Goal: Information Seeking & Learning: Learn about a topic

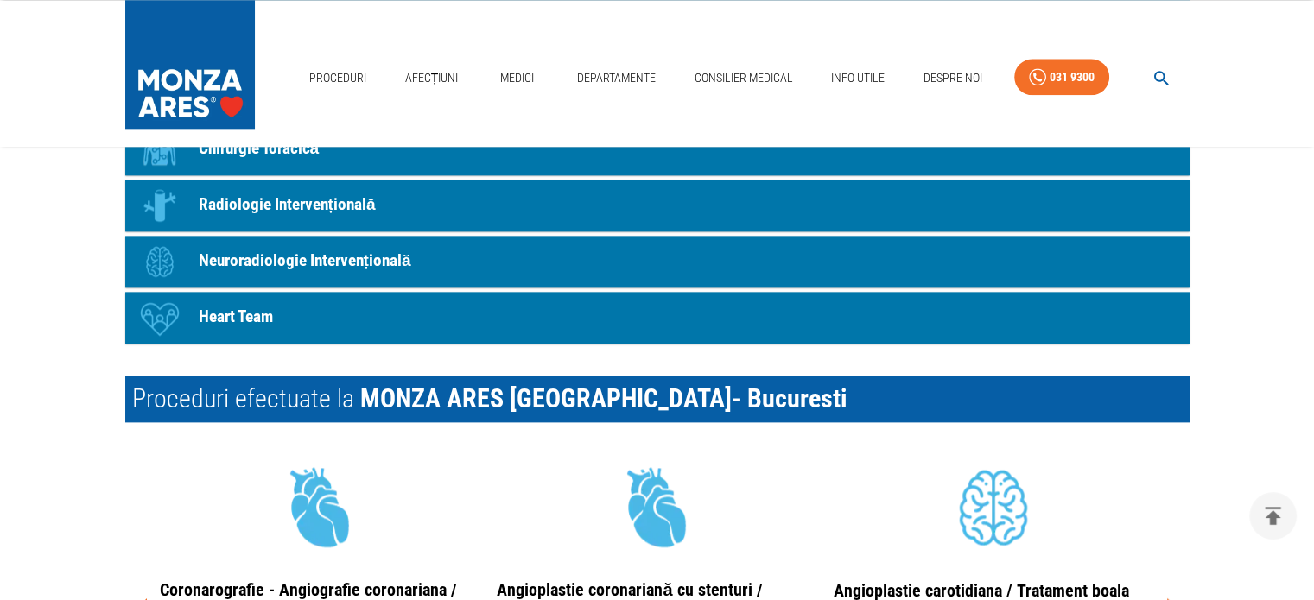
scroll to position [2332, 0]
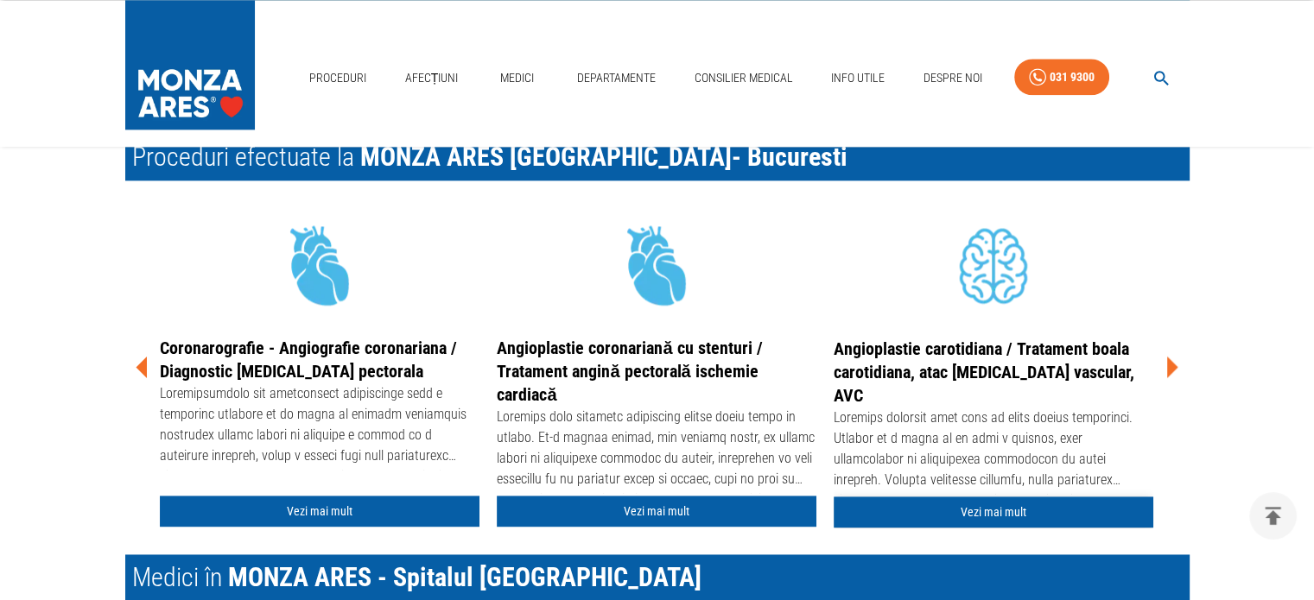
click at [967, 507] on link "Vezi mai mult" at bounding box center [994, 513] width 320 height 32
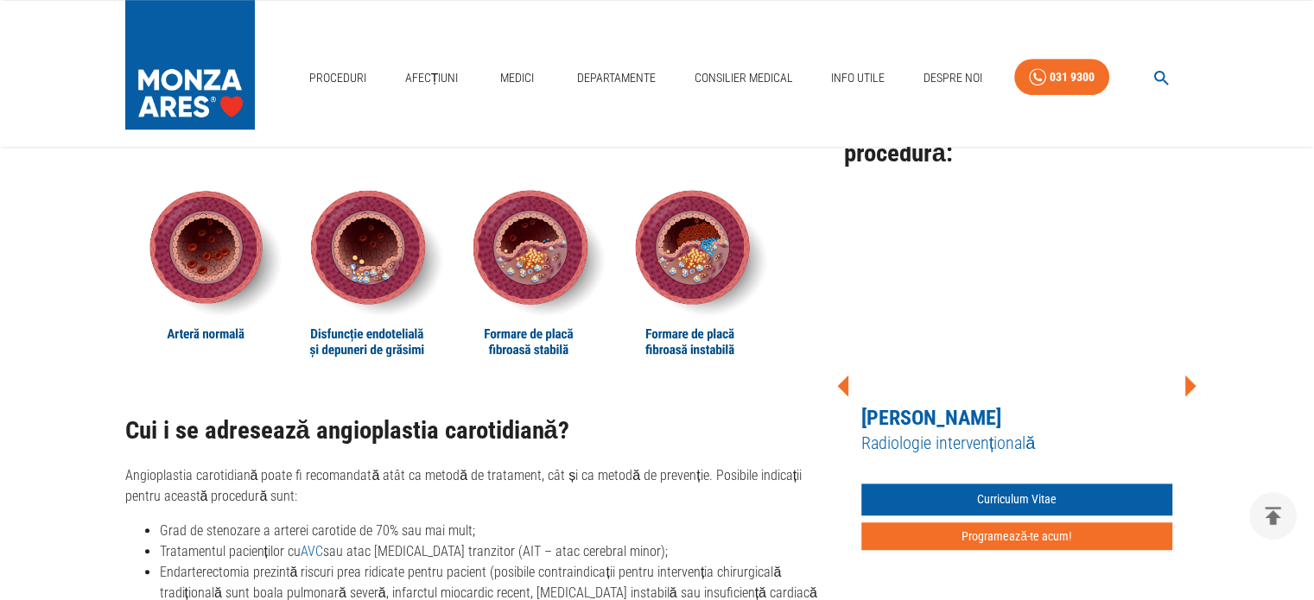
scroll to position [1037, 0]
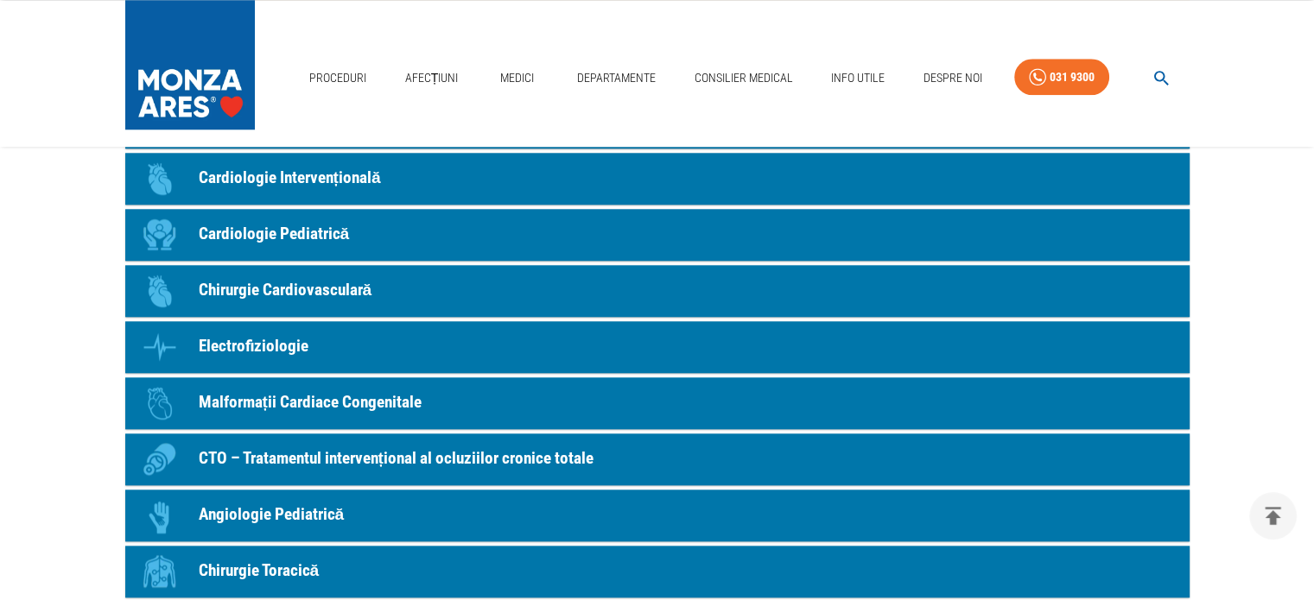
scroll to position [1555, 0]
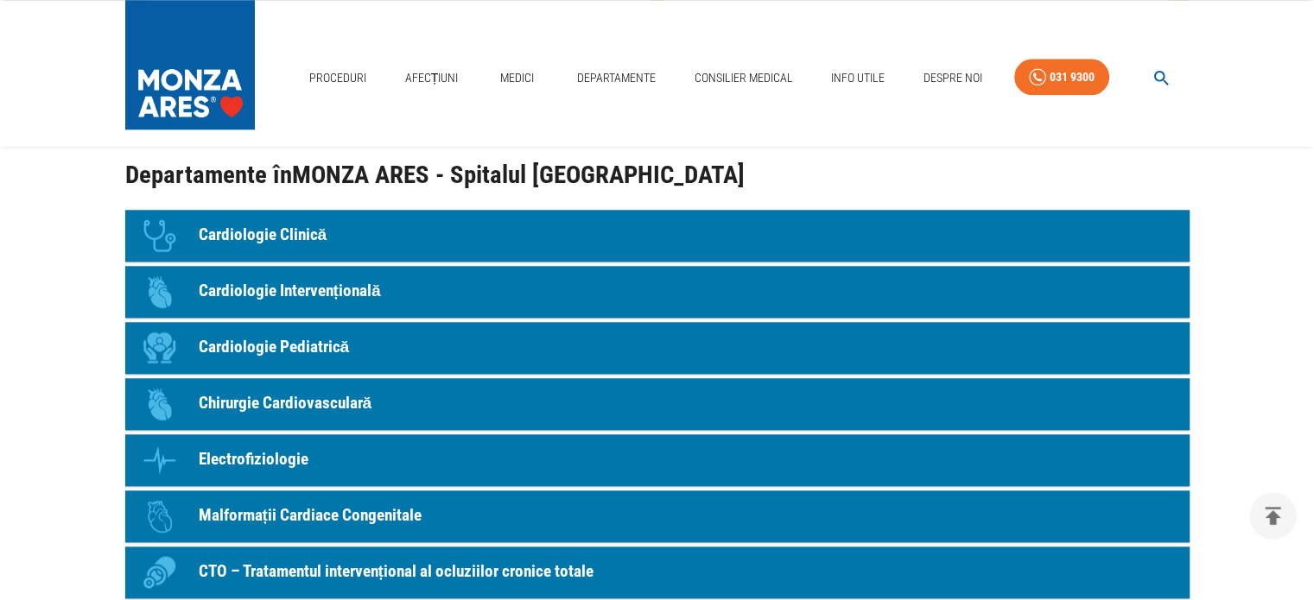
click at [301, 232] on p "Cardiologie Clinică" at bounding box center [263, 235] width 129 height 25
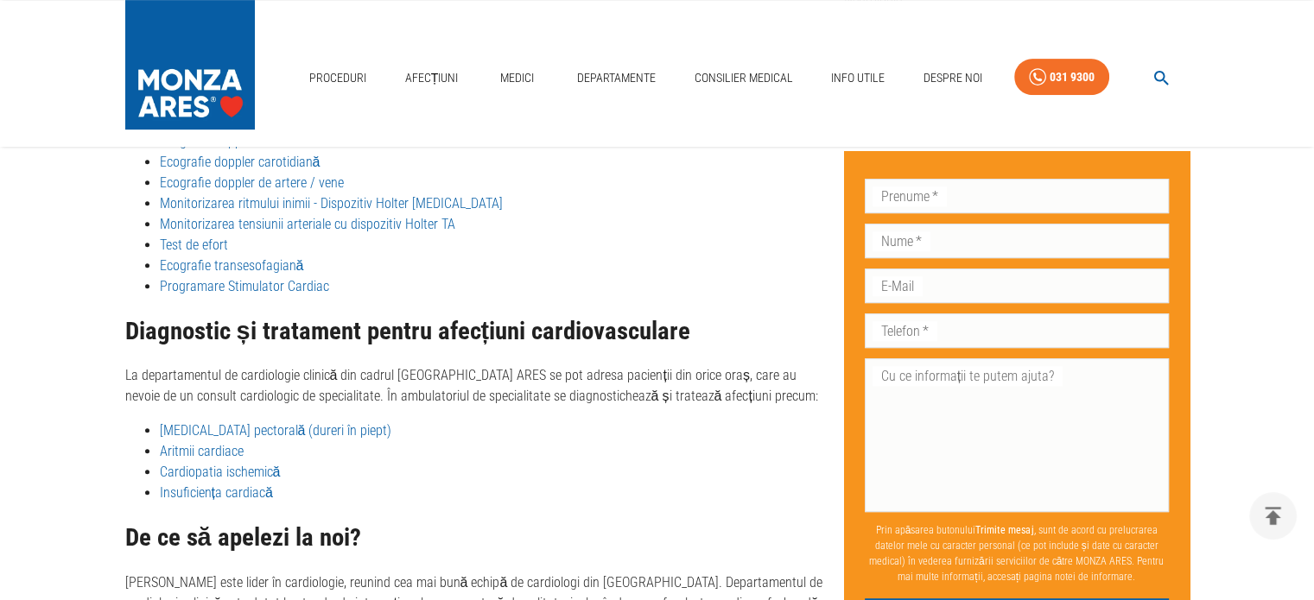
scroll to position [577, 0]
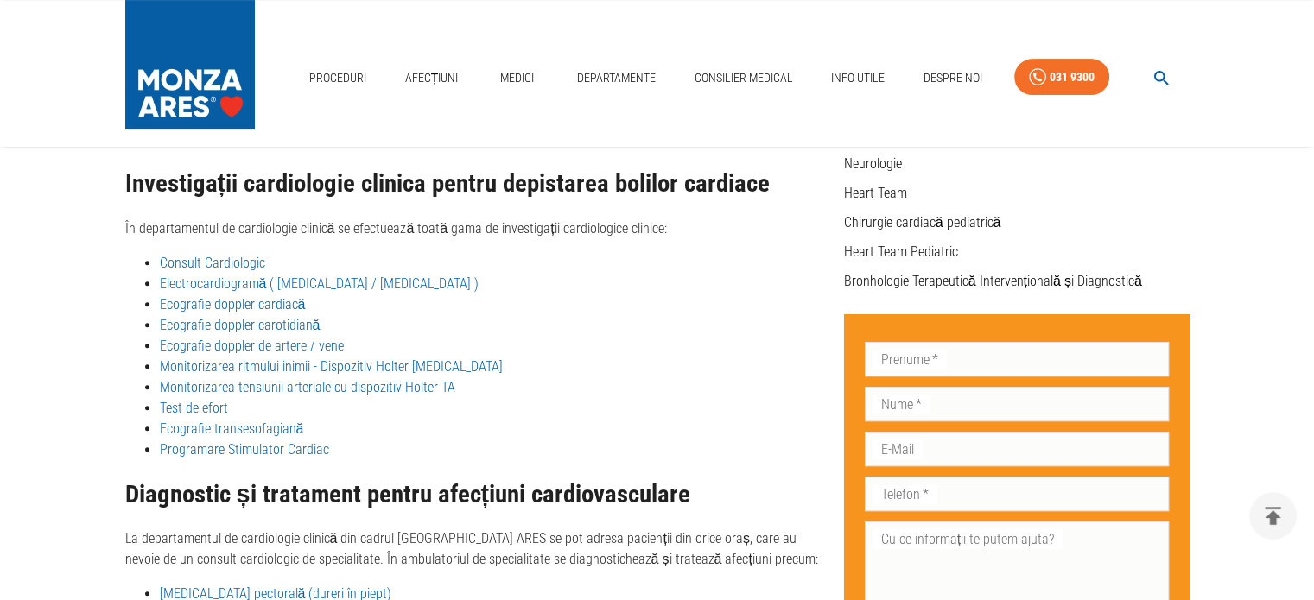
click at [221, 421] on link "Ecografie transesofagiană" at bounding box center [232, 429] width 144 height 16
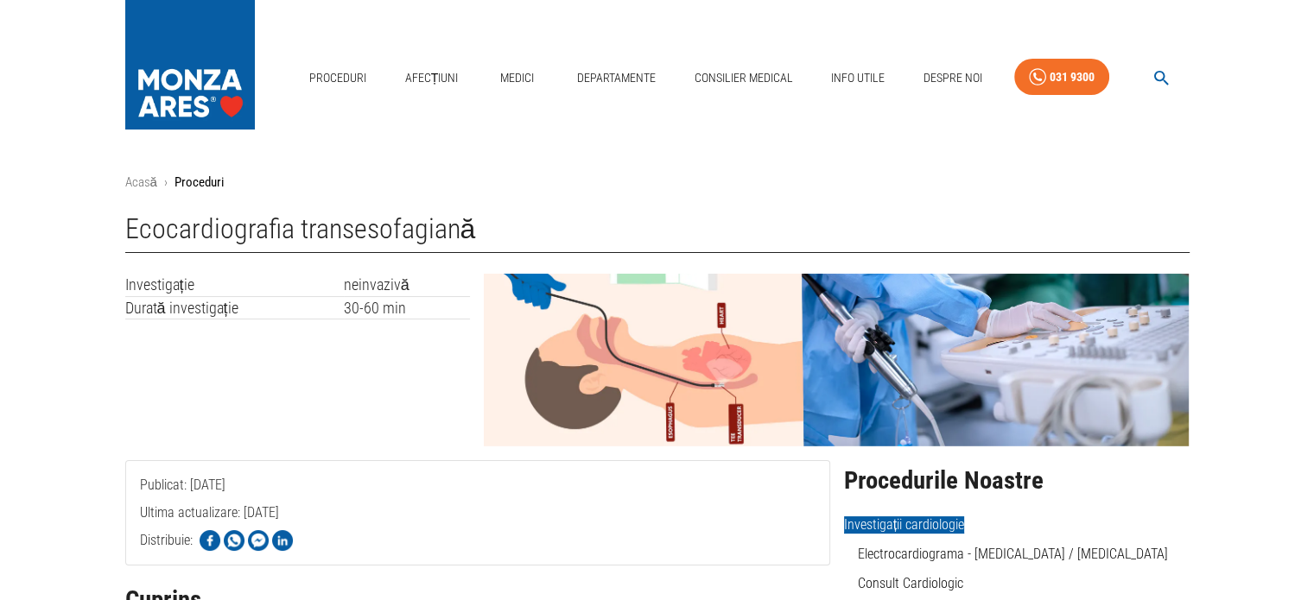
click at [690, 358] on img at bounding box center [836, 360] width 705 height 173
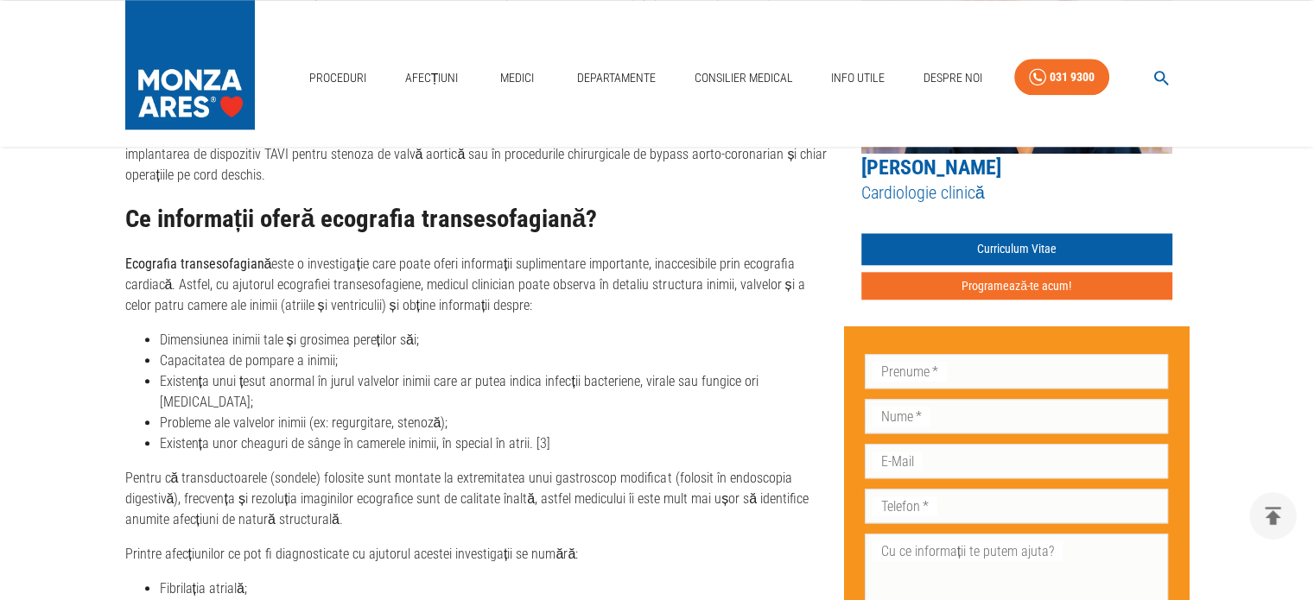
scroll to position [1555, 0]
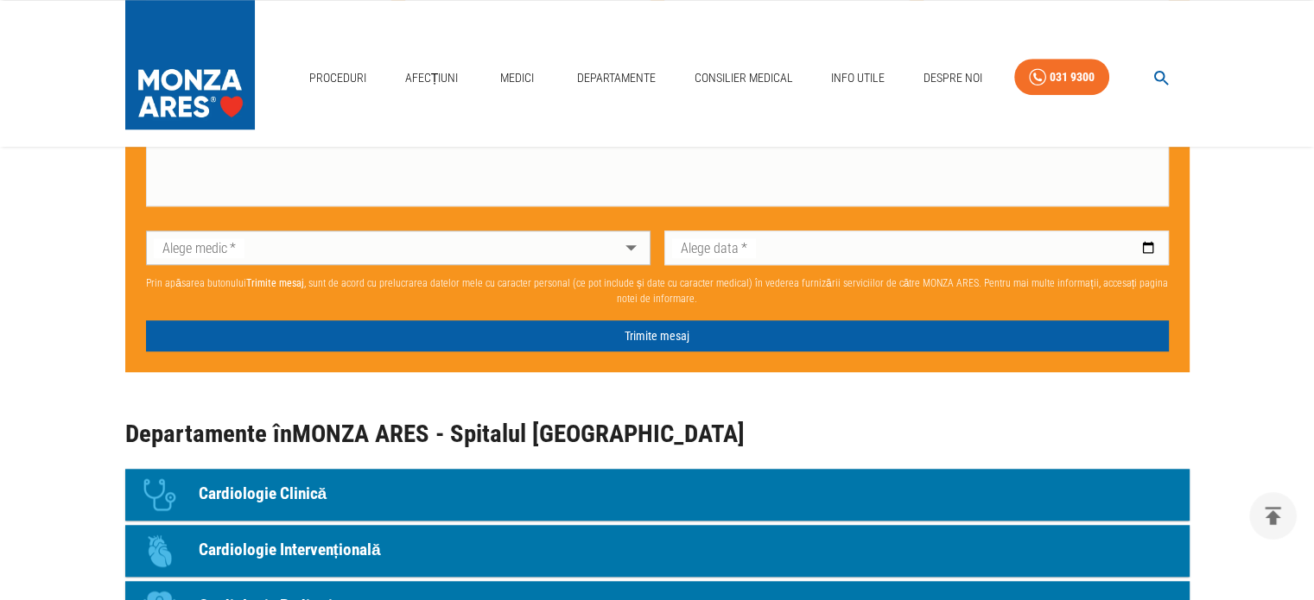
scroll to position [1468, 0]
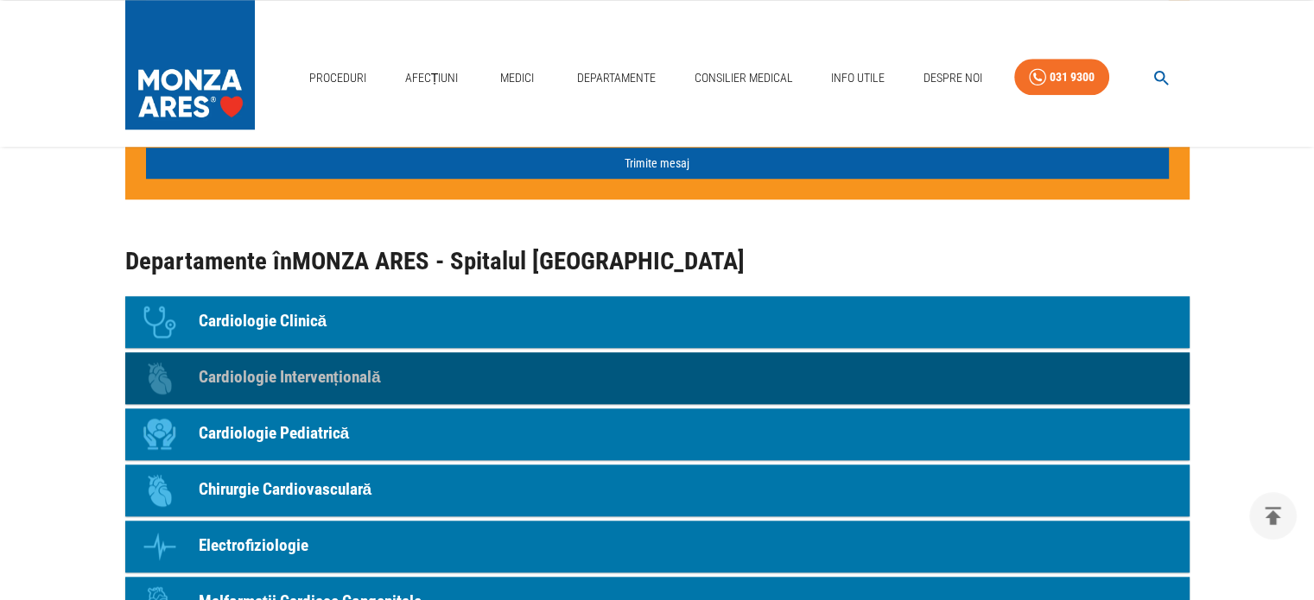
click at [305, 377] on p "Cardiologie Intervențională" at bounding box center [290, 377] width 182 height 25
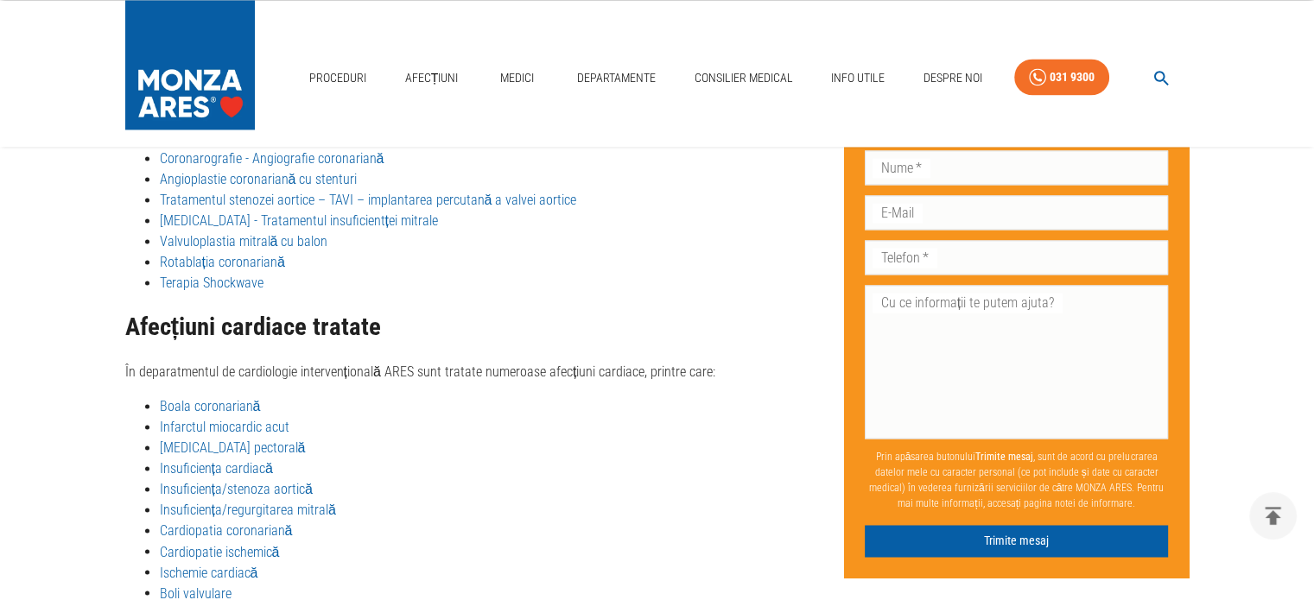
scroll to position [2816, 0]
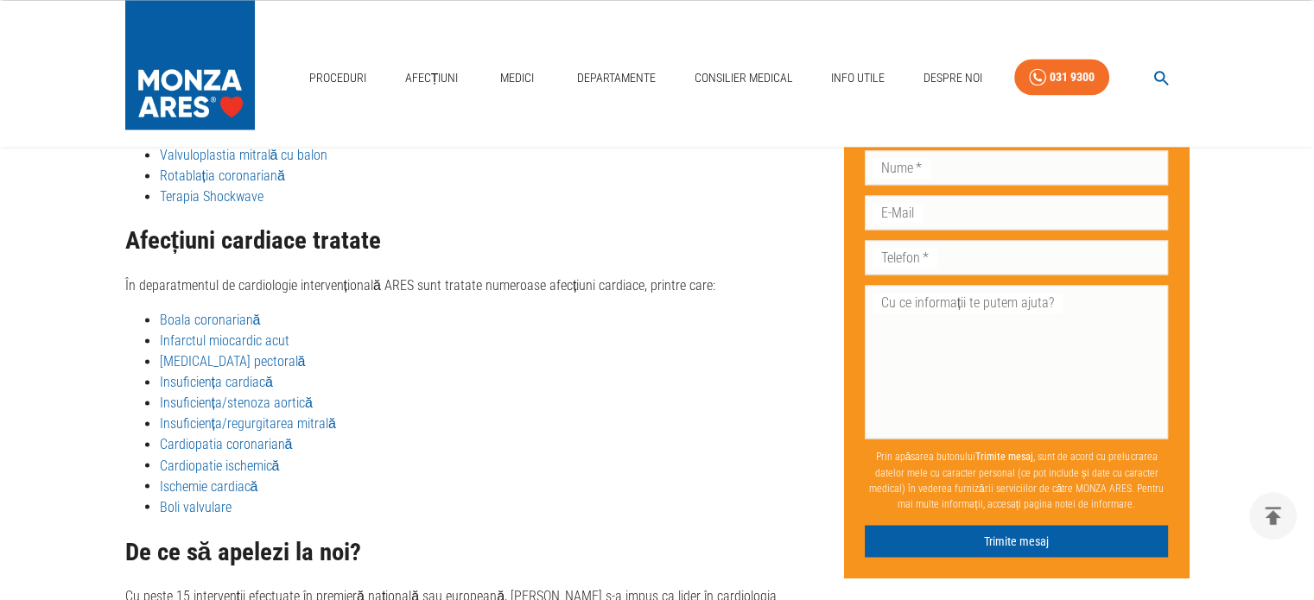
click at [304, 415] on link "Insuficiența/regurgitarea mitrală" at bounding box center [248, 423] width 176 height 16
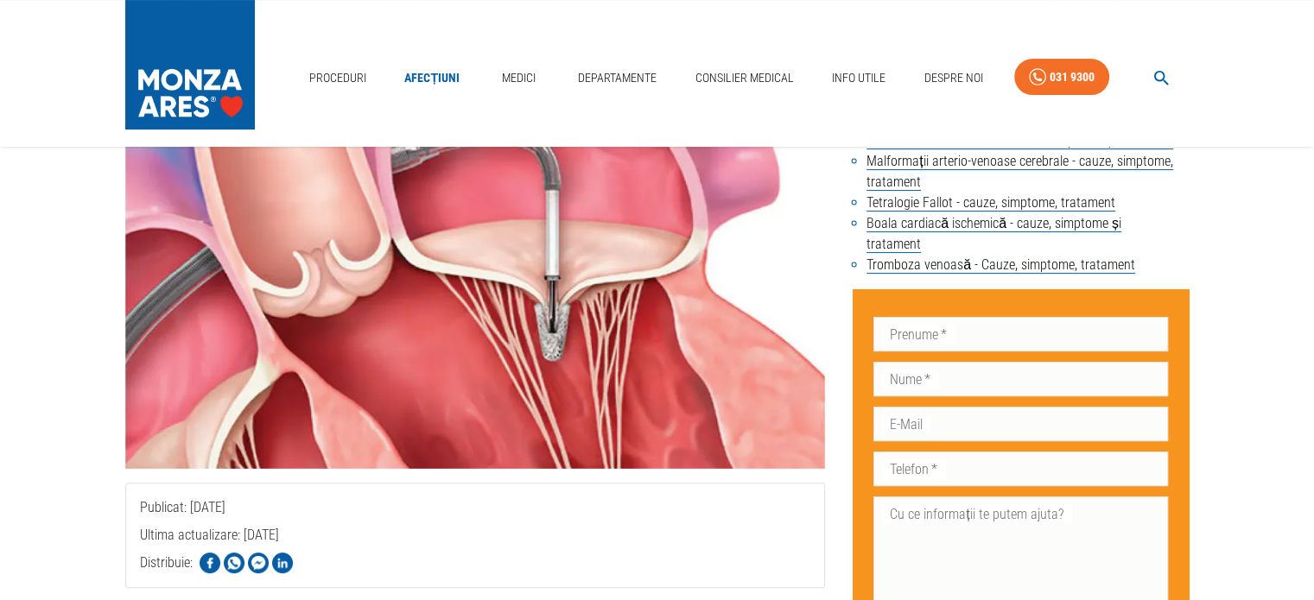
scroll to position [124, 0]
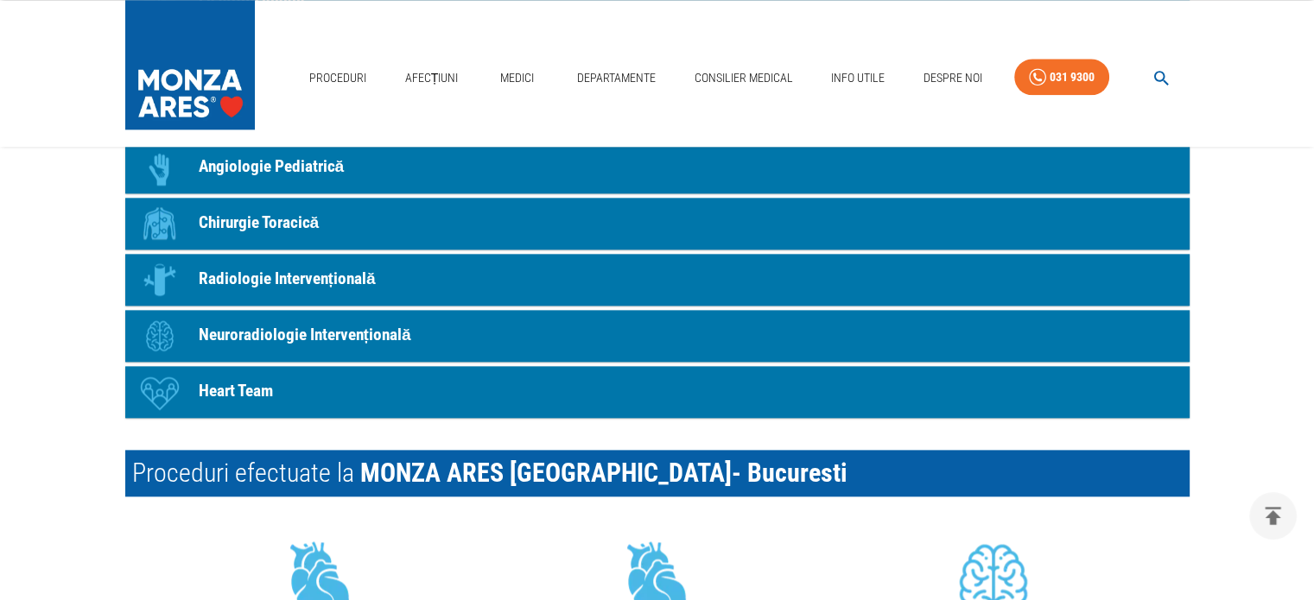
scroll to position [1987, 0]
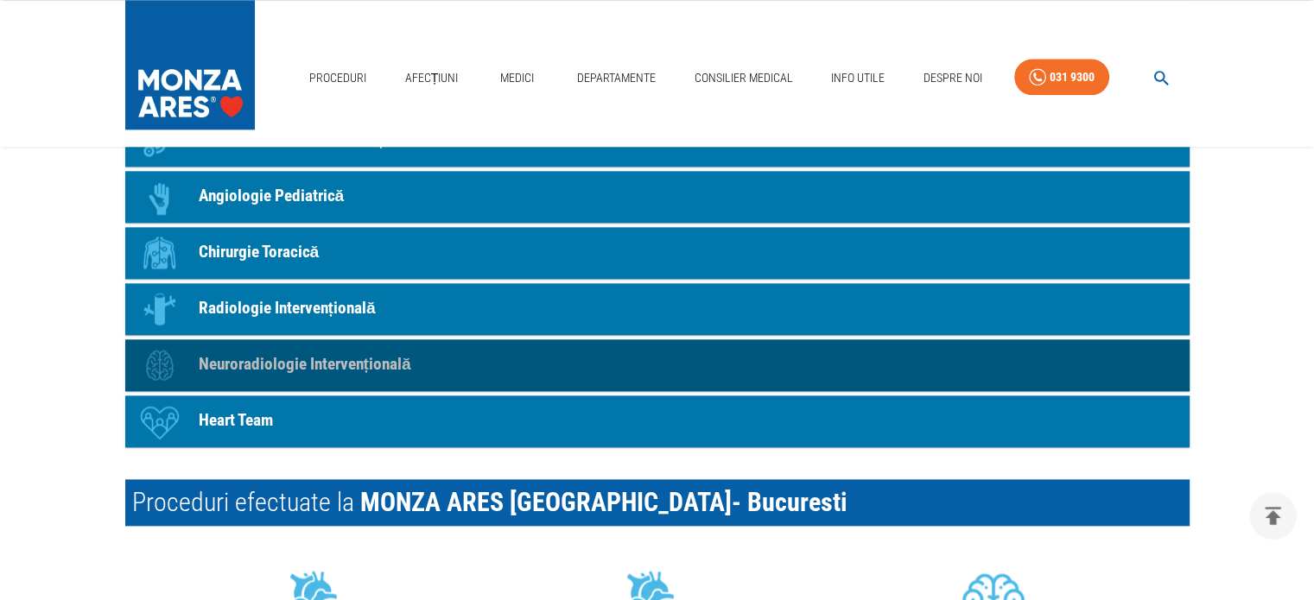
click at [345, 364] on p "Neuroradiologie Intervențională" at bounding box center [305, 364] width 212 height 25
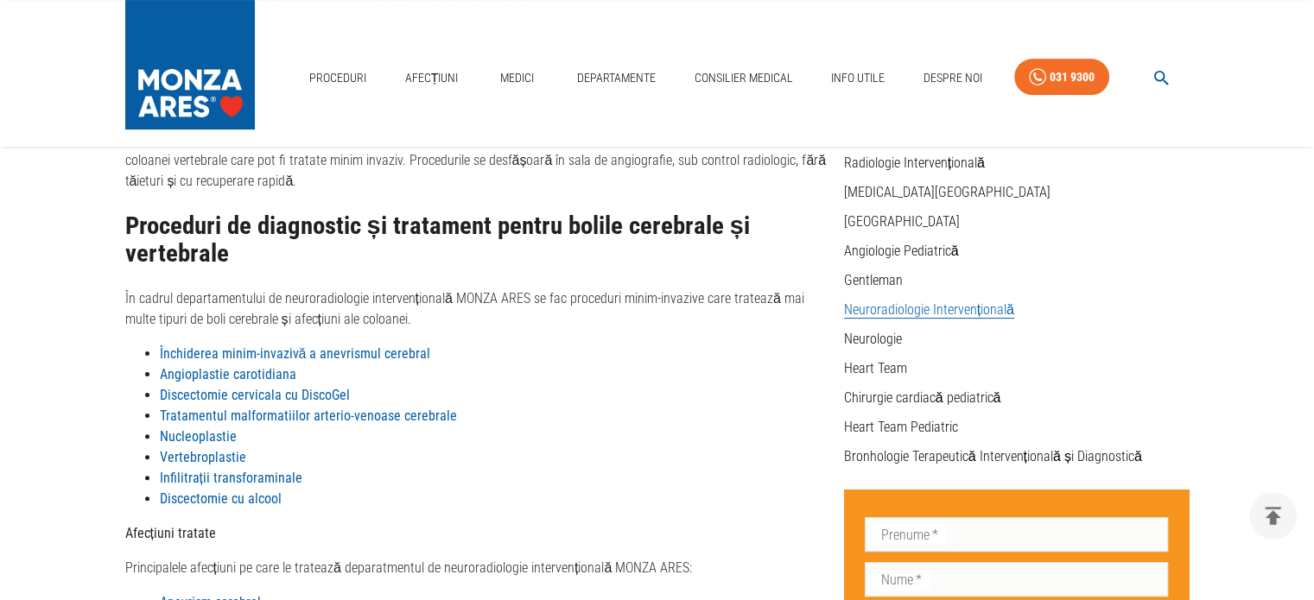
scroll to position [432, 0]
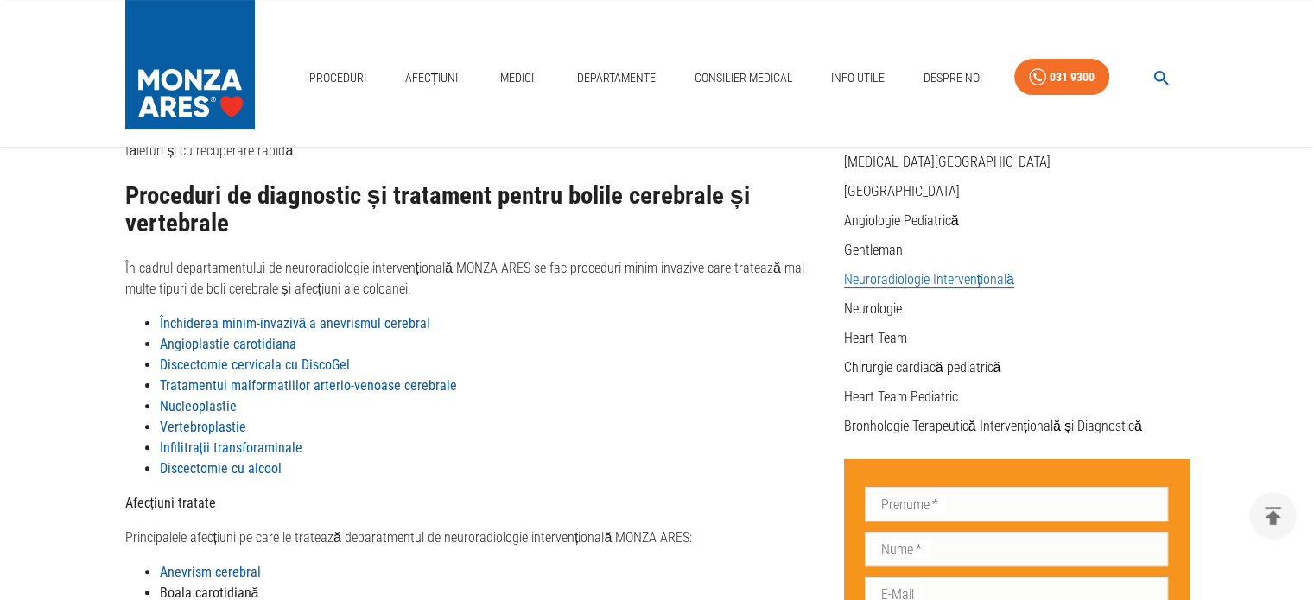
click at [342, 324] on strong "Închiderea minim-invazivă a anevrismul cerebral" at bounding box center [295, 323] width 271 height 16
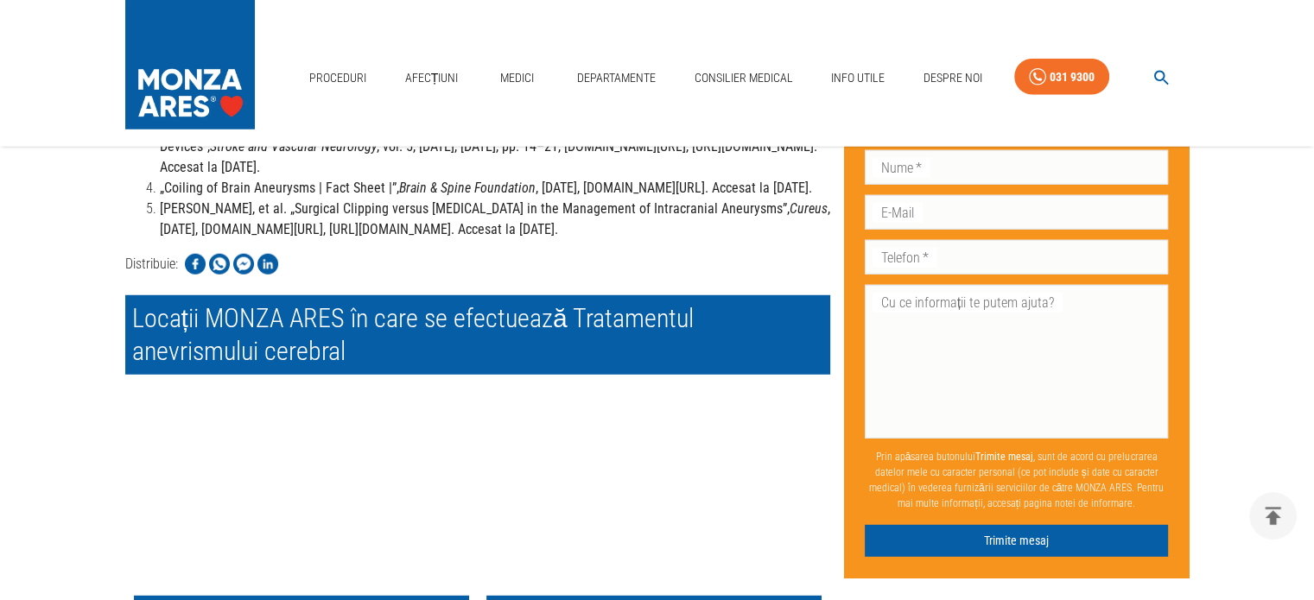
scroll to position [4924, 0]
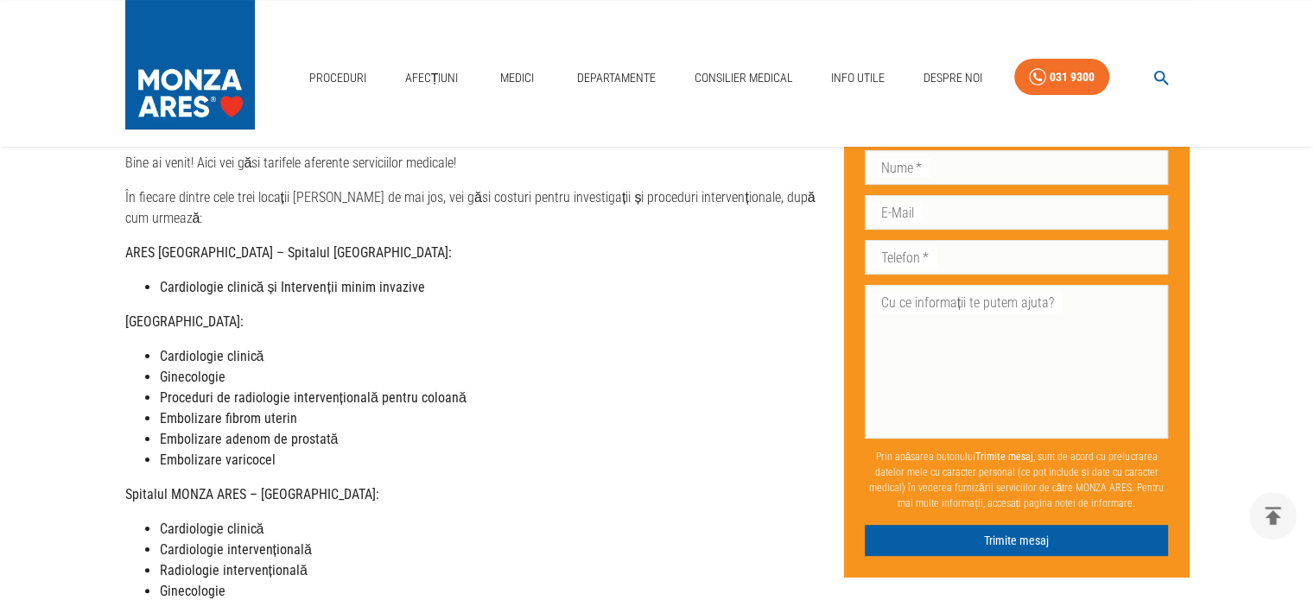
scroll to position [173, 0]
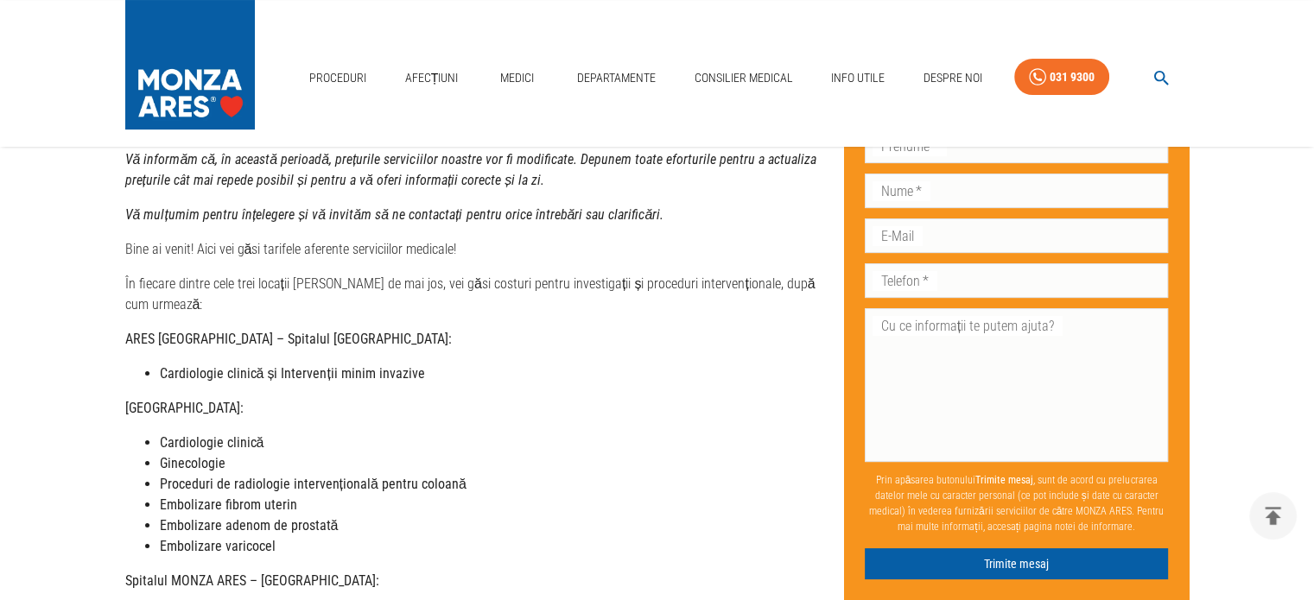
click at [274, 365] on strong "Cardiologie clinică și Intervenții minim invazive" at bounding box center [292, 373] width 265 height 16
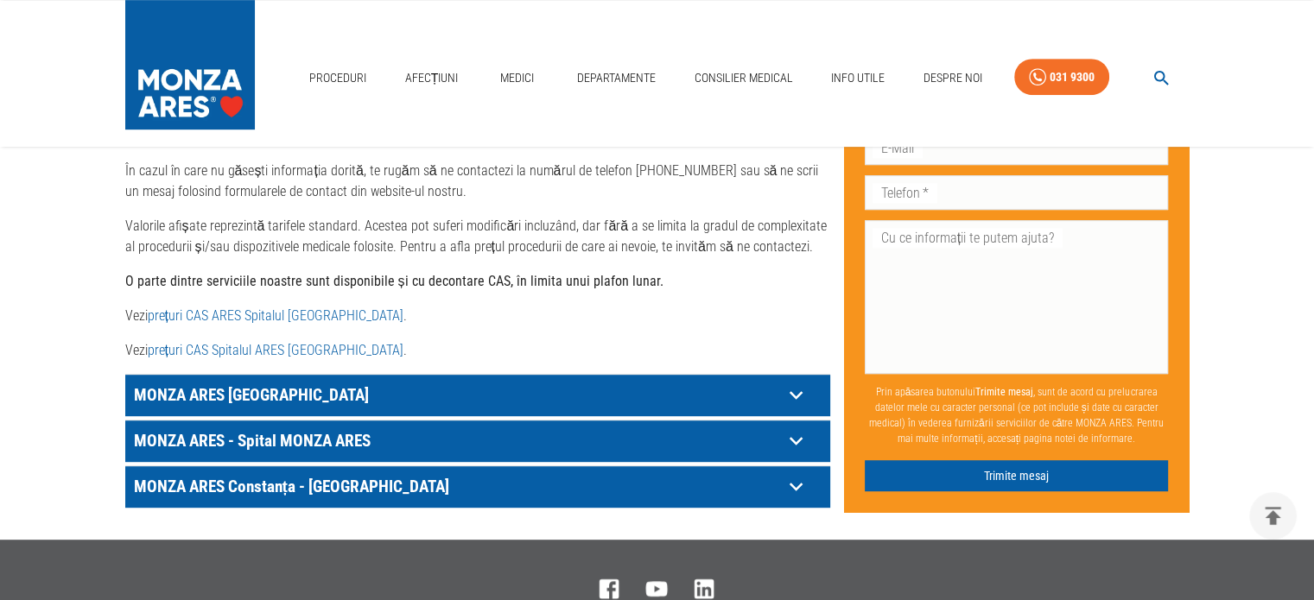
scroll to position [864, 0]
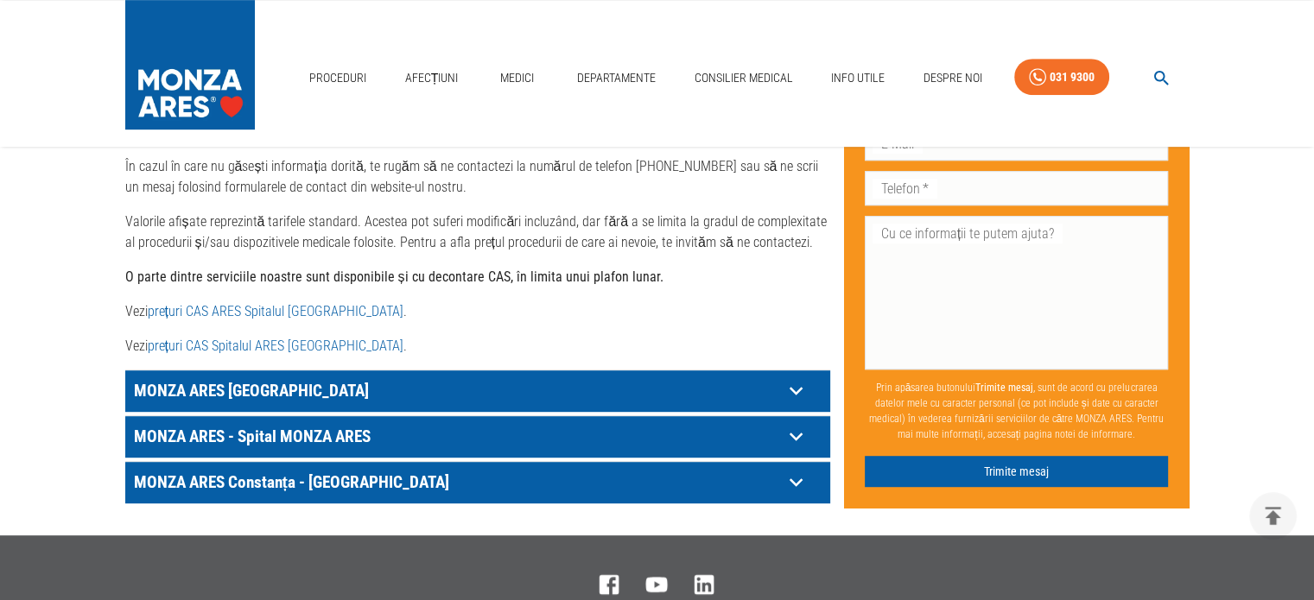
click at [280, 303] on link "prețuri CAS ARES Spitalul [GEOGRAPHIC_DATA]" at bounding box center [276, 311] width 256 height 16
